Goal: Information Seeking & Learning: Learn about a topic

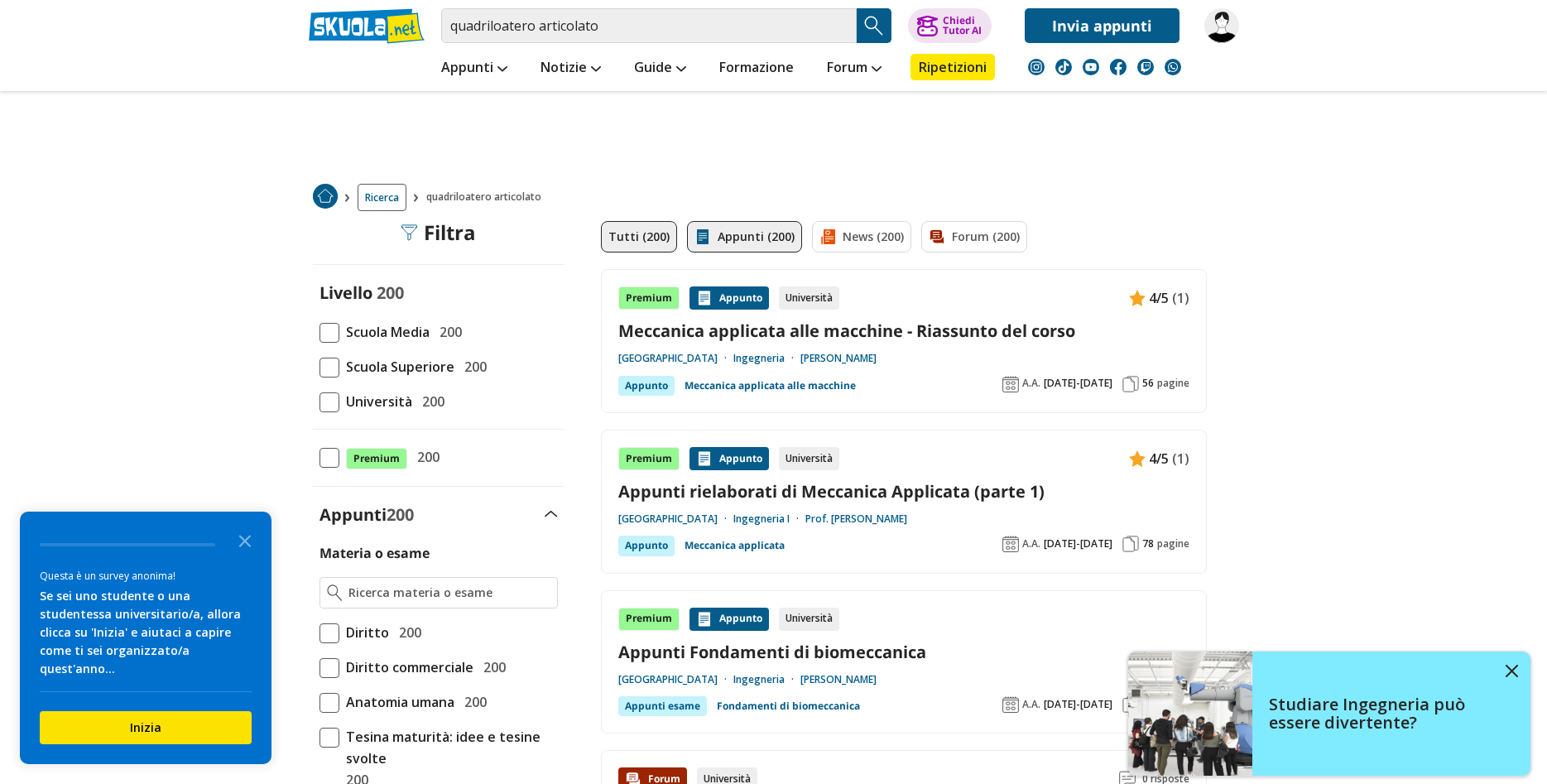
click at [725, 245] on link "Appunti (200)" at bounding box center [744, 237] width 115 height 31
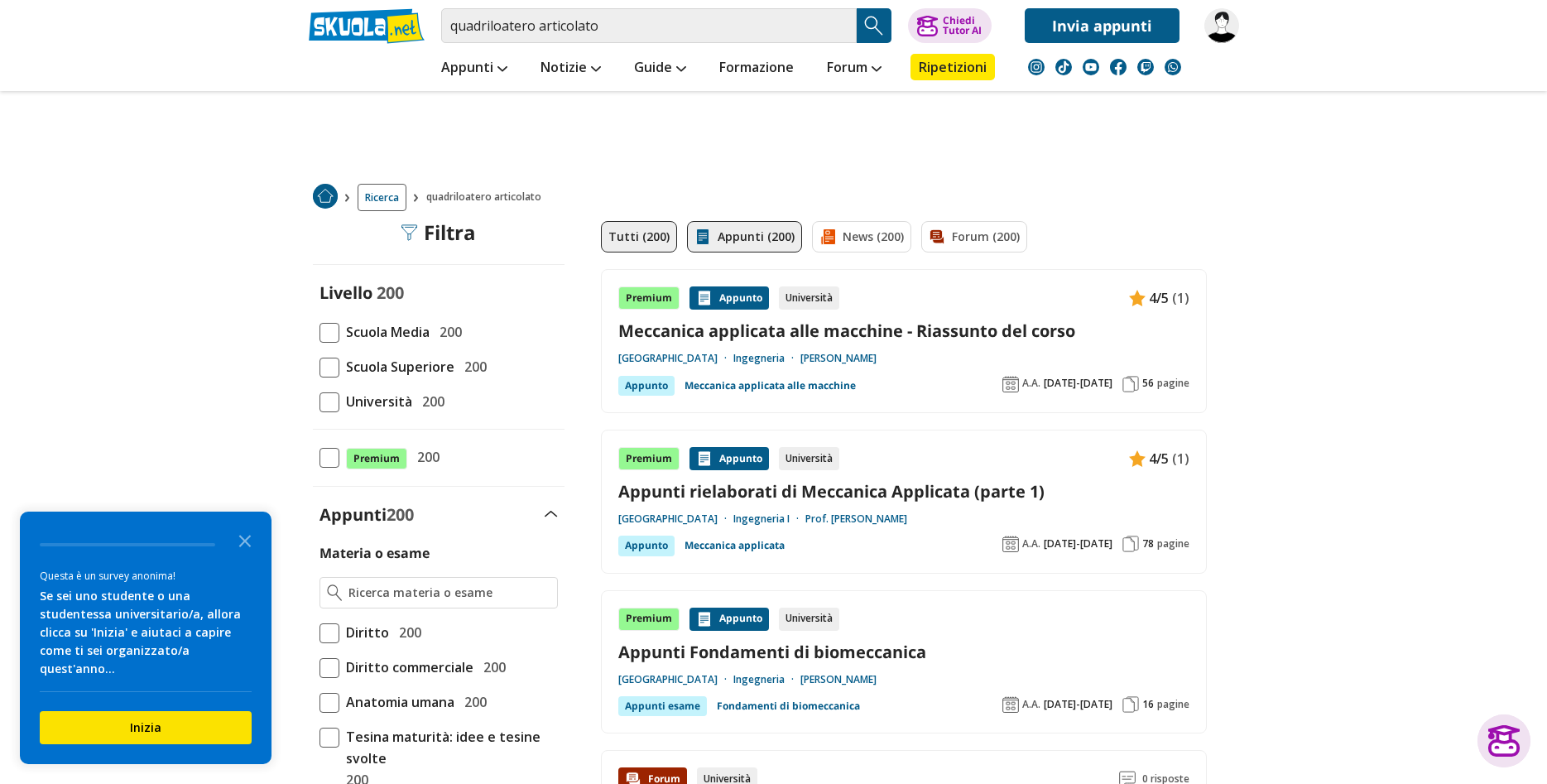
click at [715, 225] on link "Appunti (200)" at bounding box center [744, 237] width 115 height 31
click at [239, 553] on icon "Close the survey" at bounding box center [245, 539] width 33 height 33
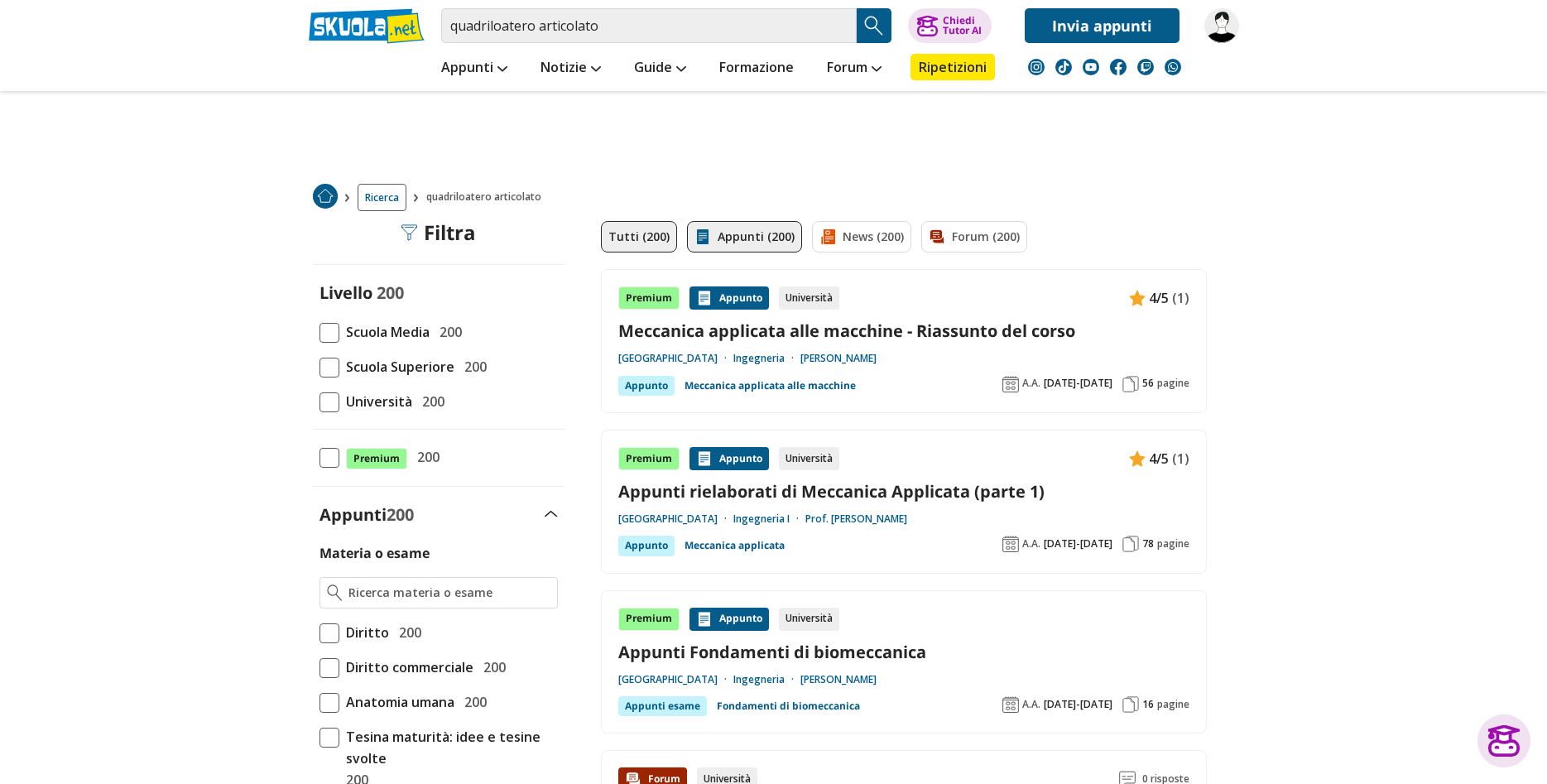
click at [714, 232] on link "Appunti (200)" at bounding box center [744, 237] width 115 height 31
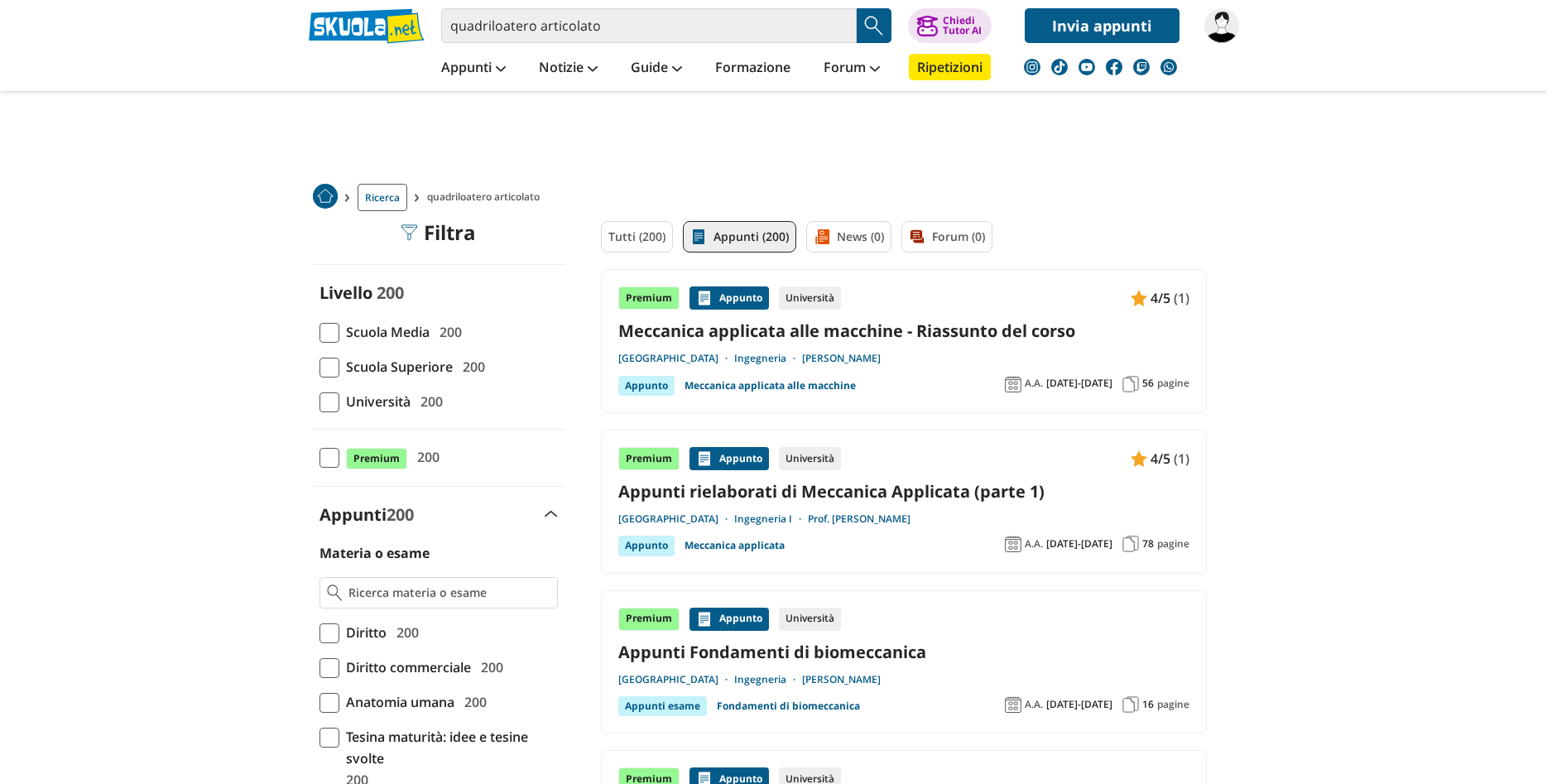
click at [342, 402] on span "Università" at bounding box center [375, 401] width 71 height 22
click at [319, 402] on input "Università 200" at bounding box center [319, 402] width 0 height 0
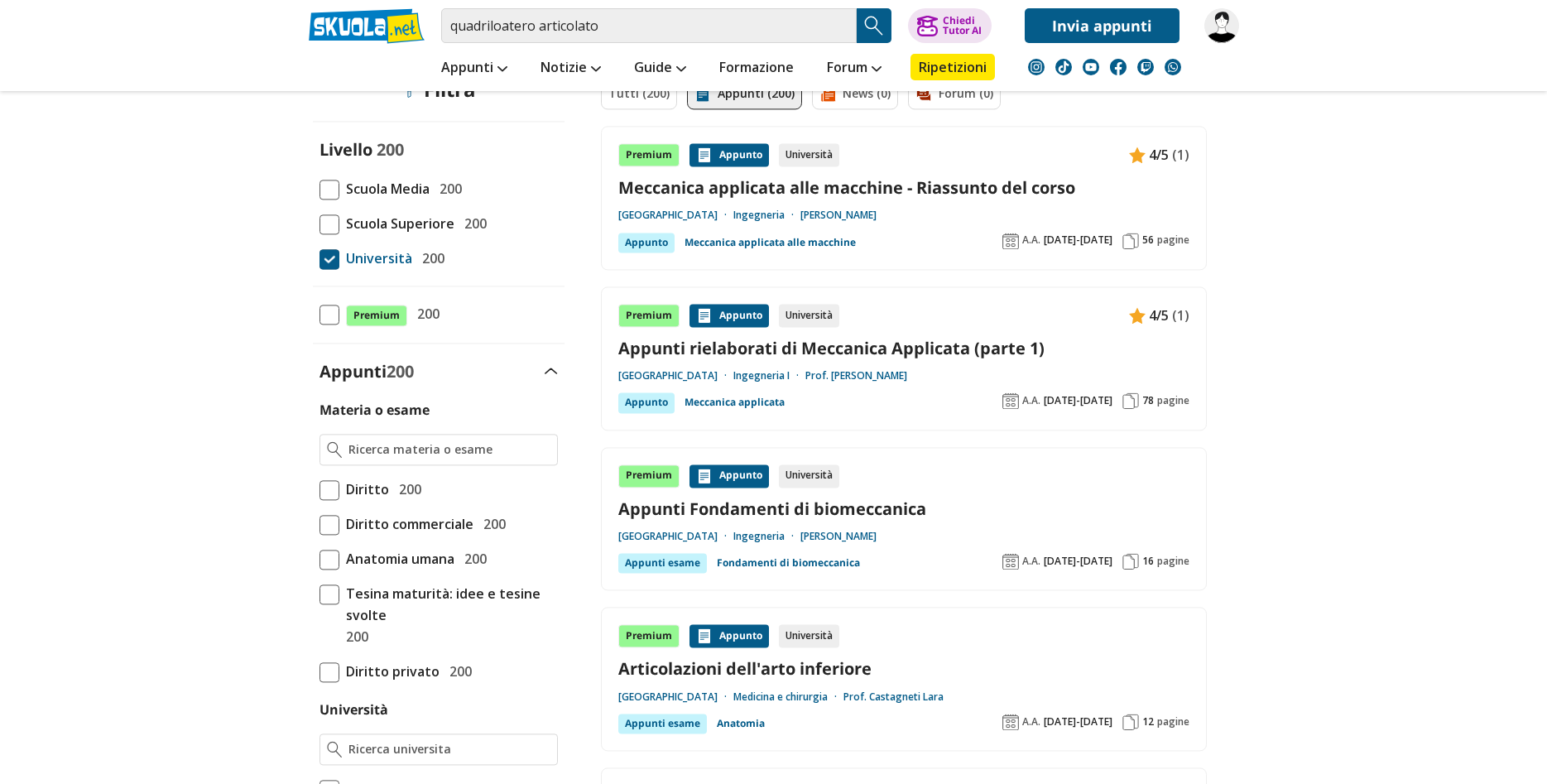
scroll to position [169, 0]
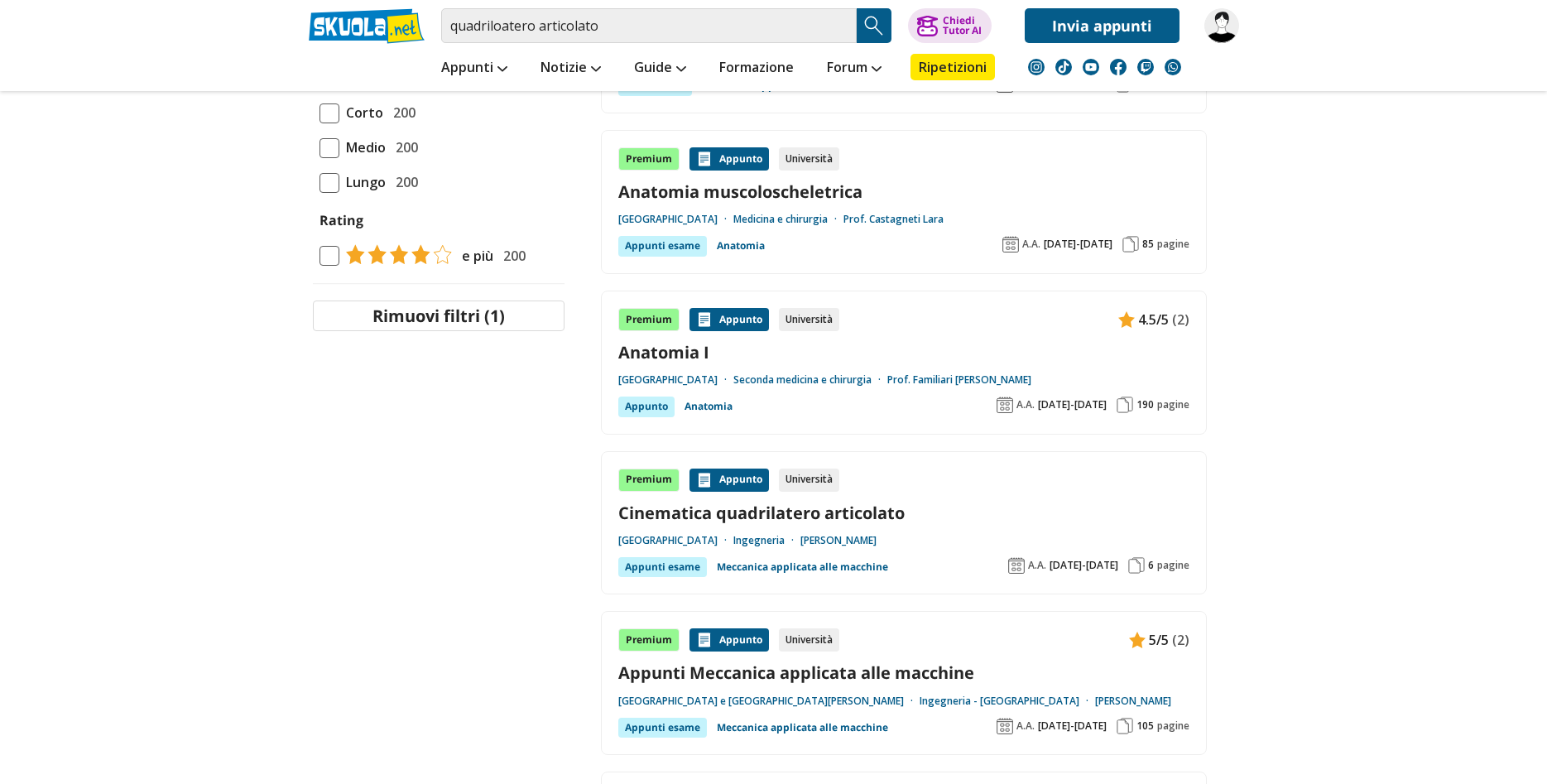
scroll to position [1773, 0]
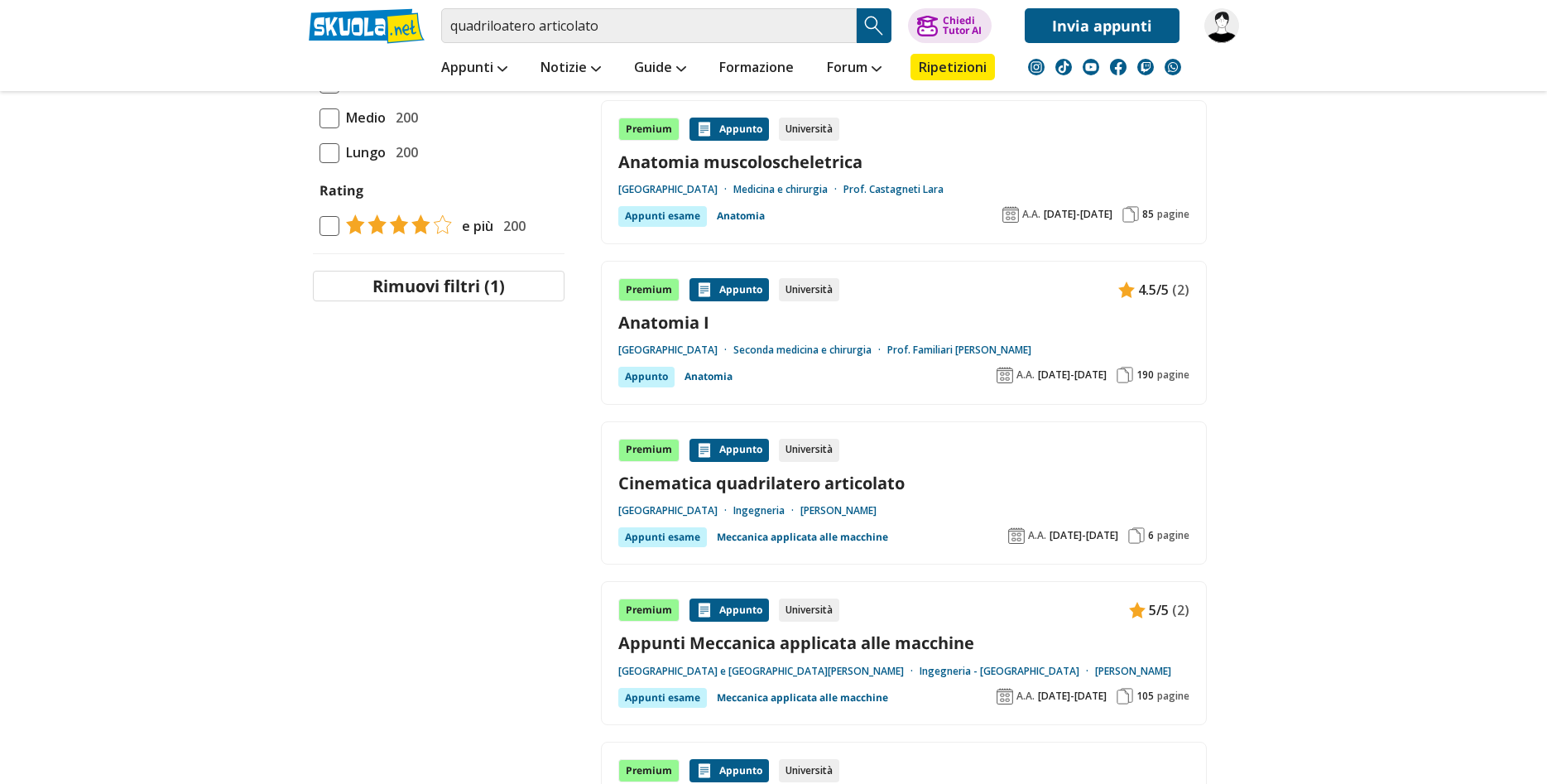
click at [844, 479] on link "Cinematica quadrilatero articolato" at bounding box center [904, 483] width 571 height 23
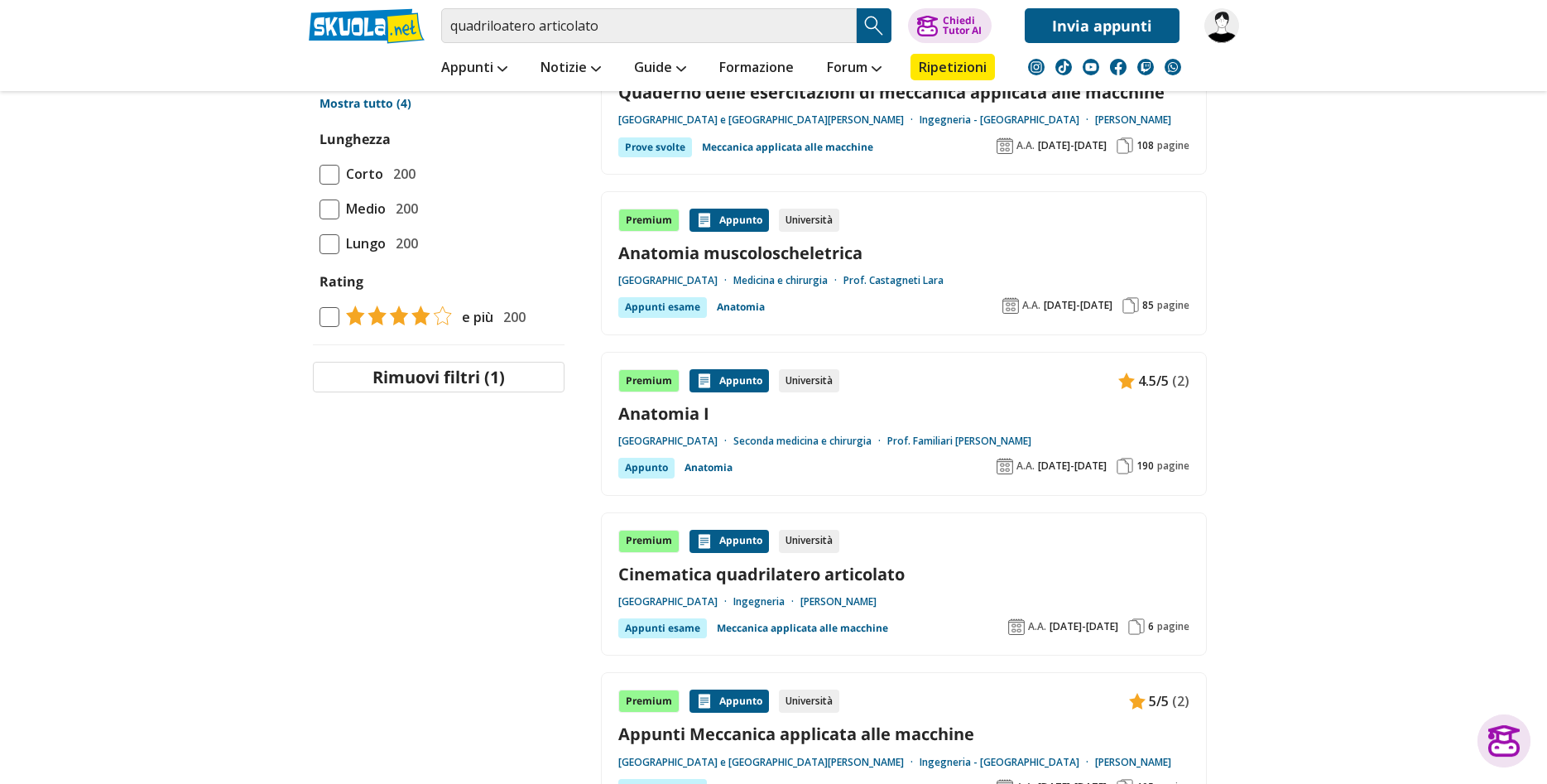
scroll to position [1604, 0]
